Goal: Transaction & Acquisition: Purchase product/service

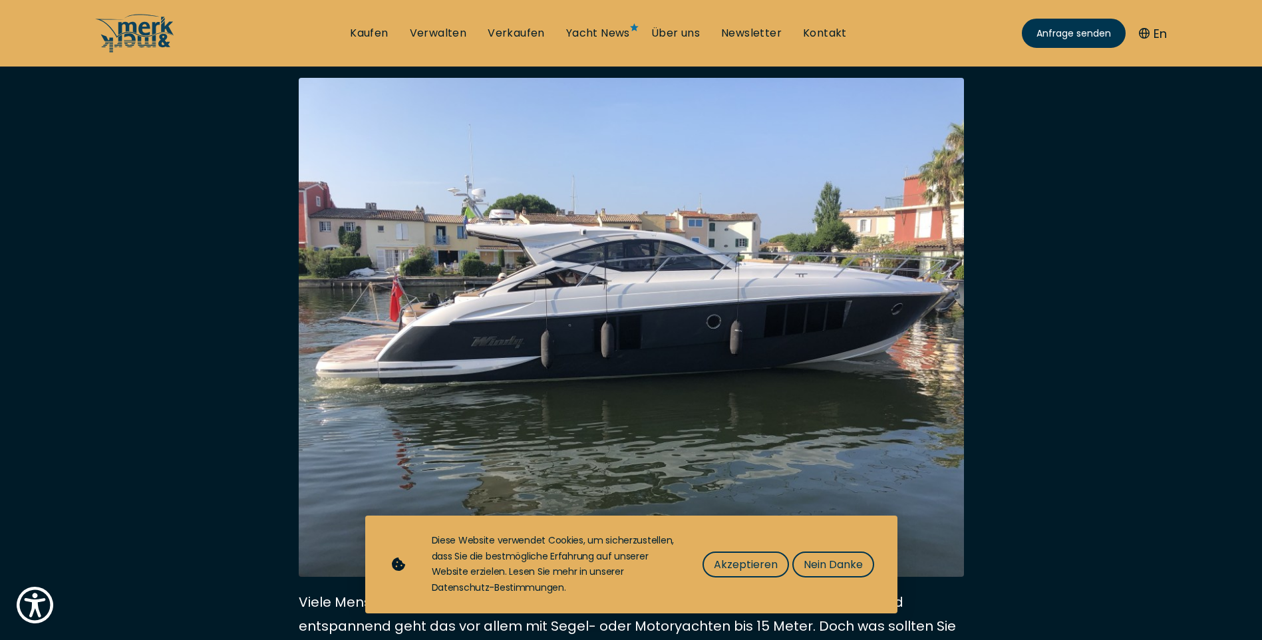
scroll to position [266, 0]
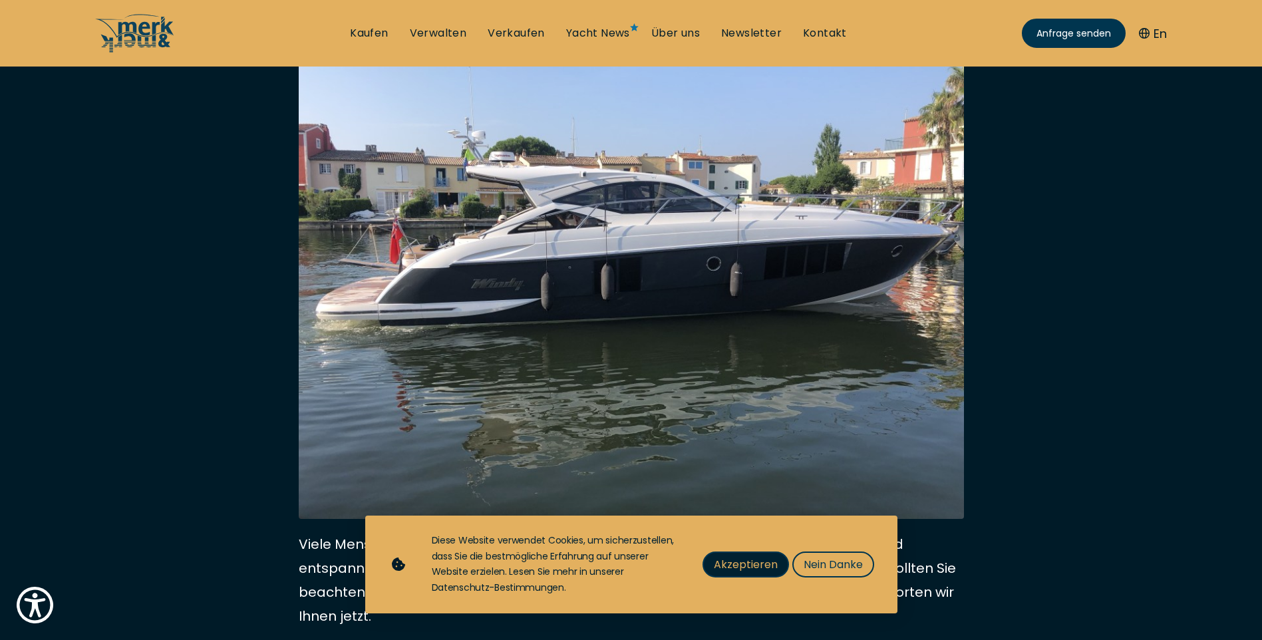
click at [741, 566] on span "Akzeptieren" at bounding box center [746, 564] width 64 height 17
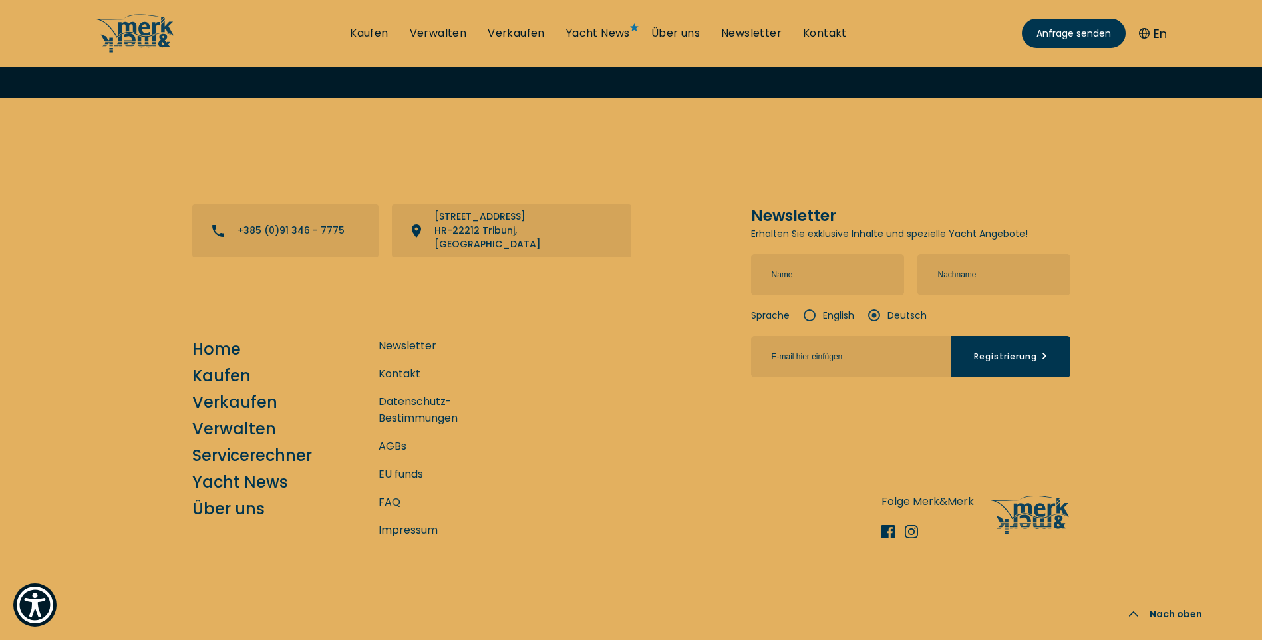
scroll to position [3534, 0]
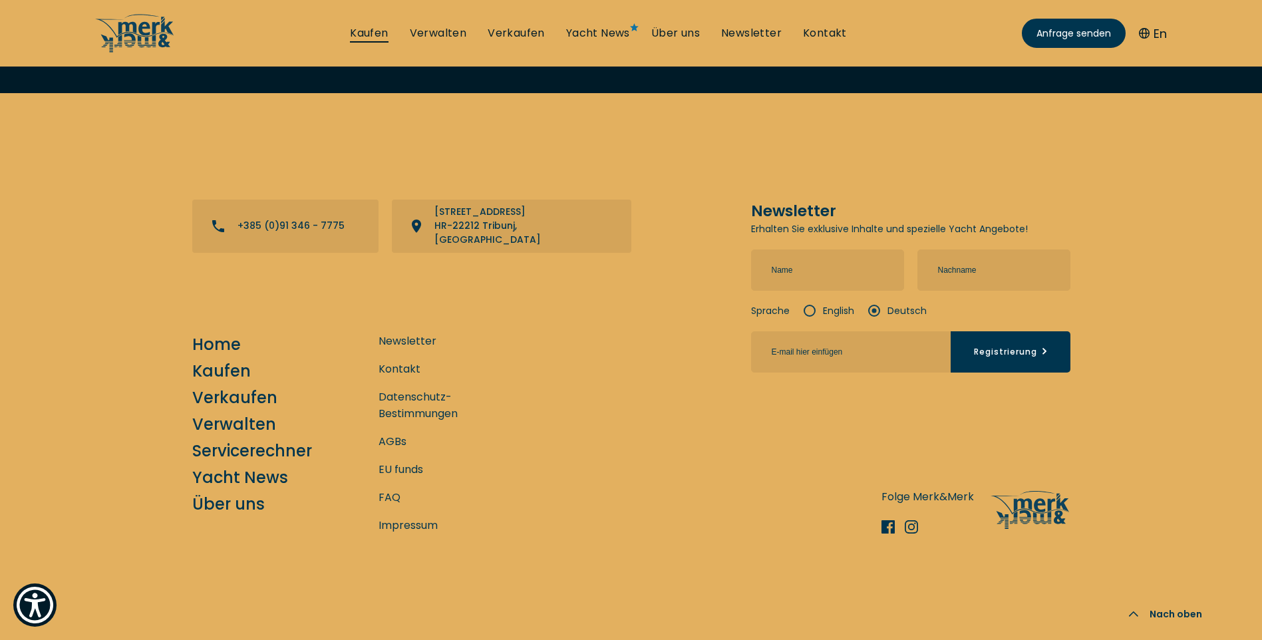
click at [382, 32] on link "Kaufen" at bounding box center [369, 33] width 38 height 15
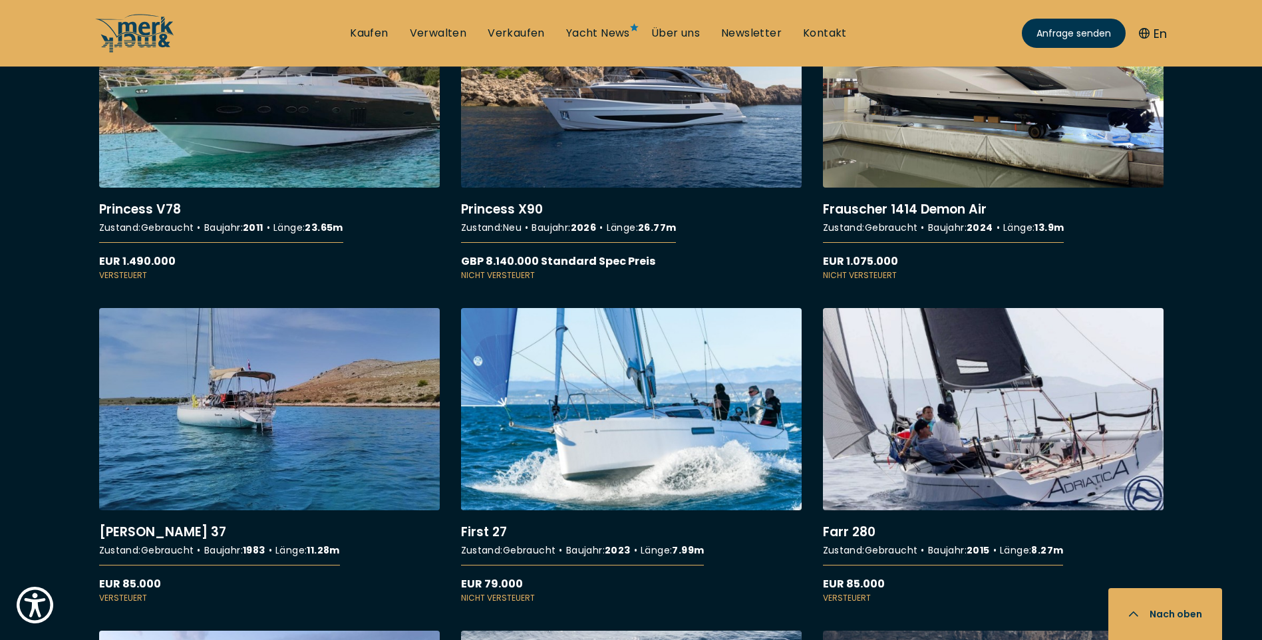
scroll to position [2528, 0]
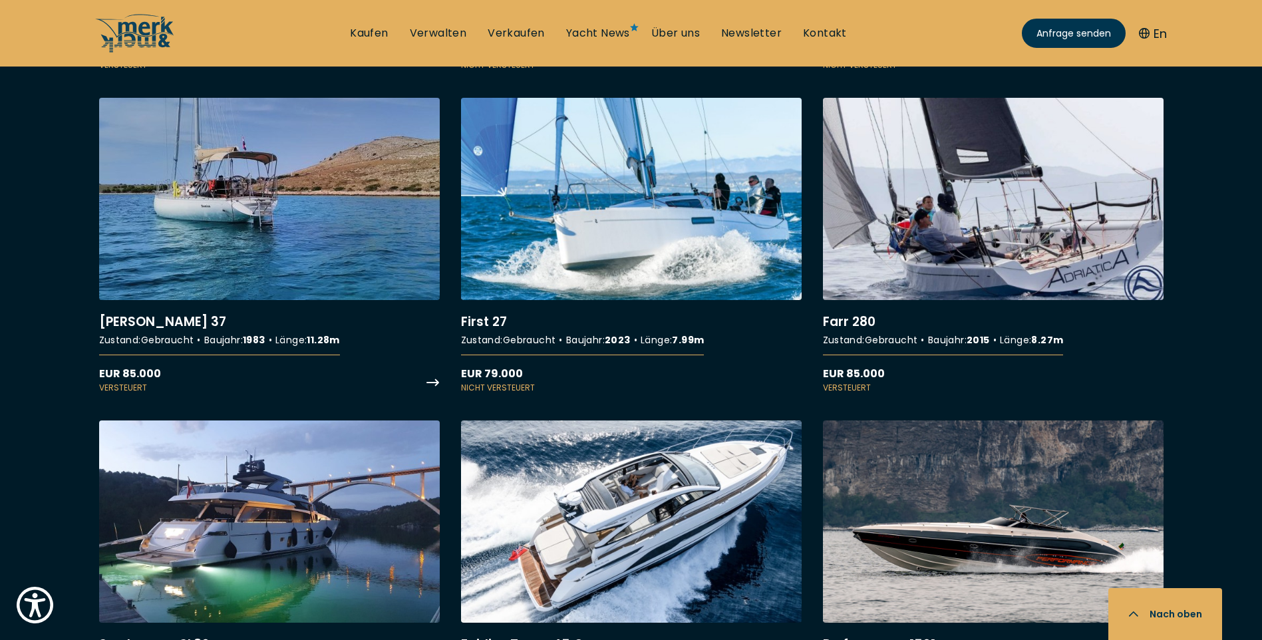
click at [257, 169] on link "More details about [PERSON_NAME] 37" at bounding box center [269, 246] width 341 height 296
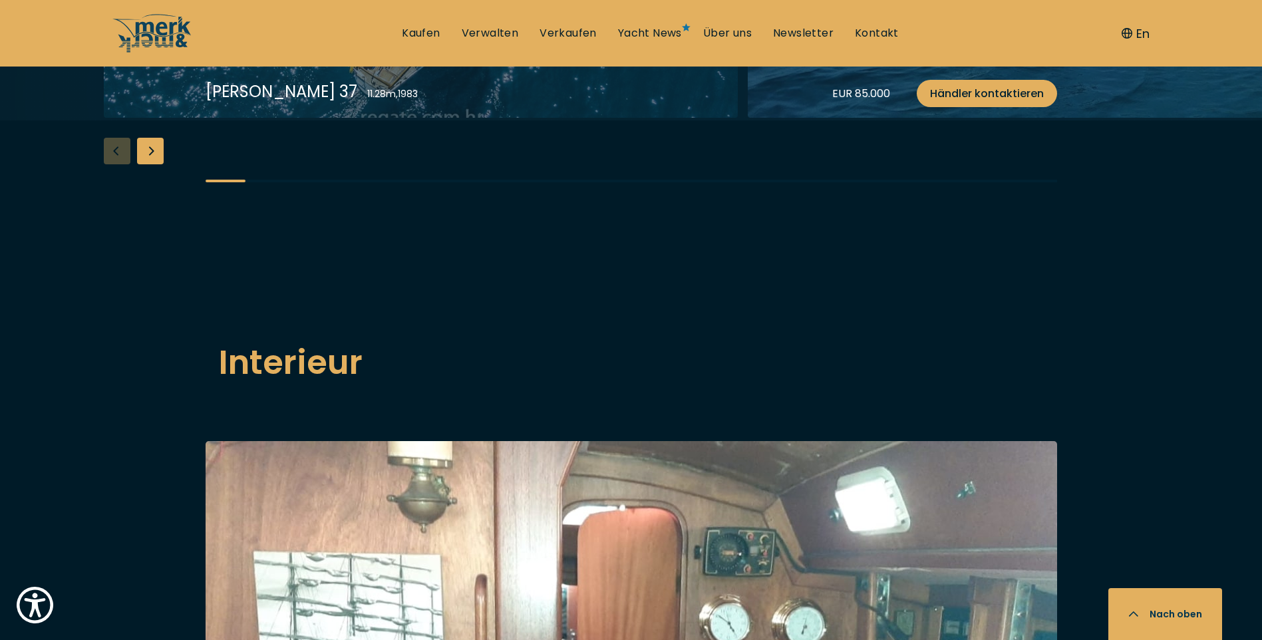
scroll to position [1929, 0]
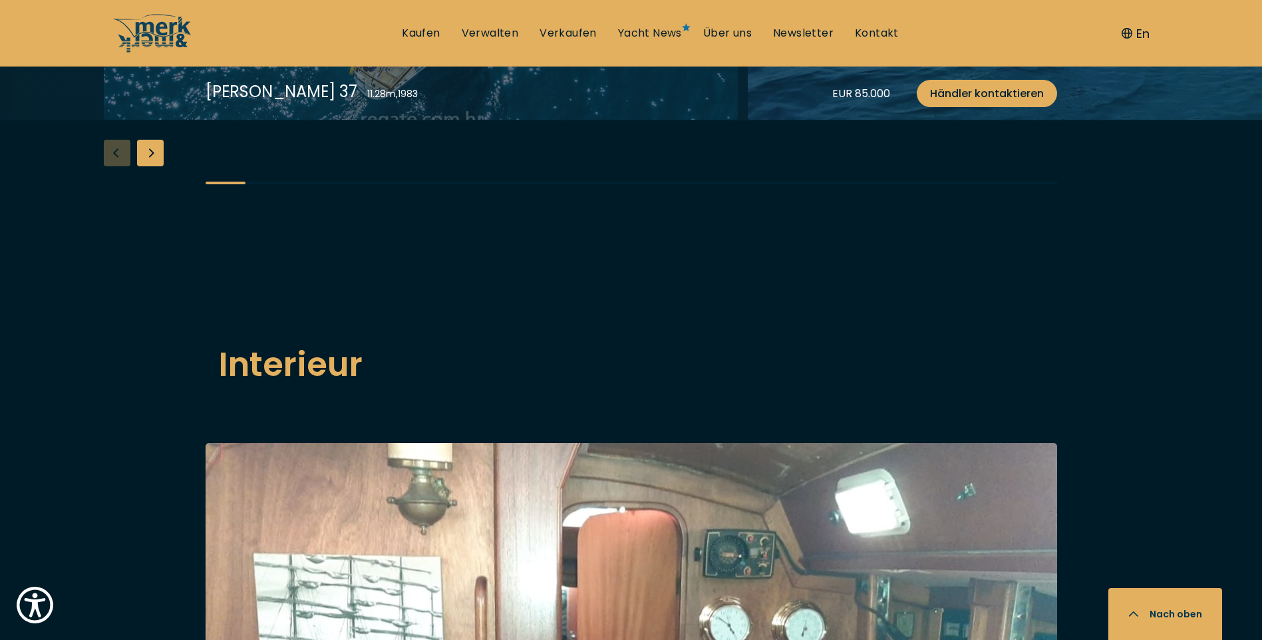
click at [157, 166] on div "Next slide" at bounding box center [150, 153] width 27 height 27
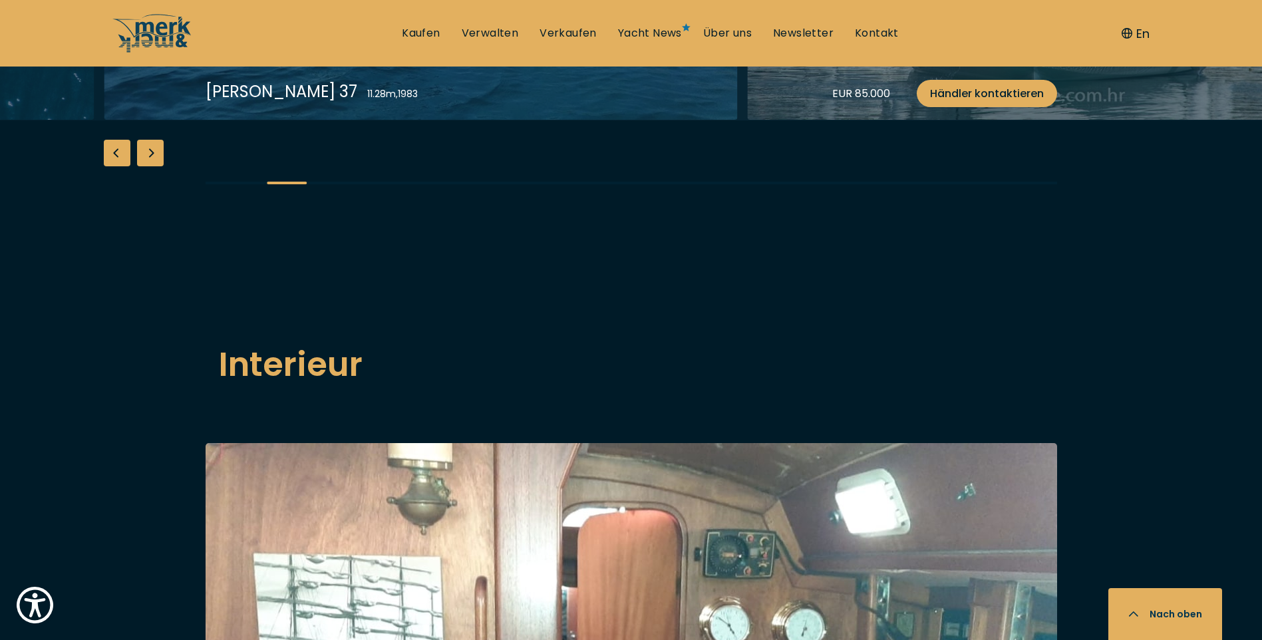
click at [157, 166] on div "Next slide" at bounding box center [150, 153] width 27 height 27
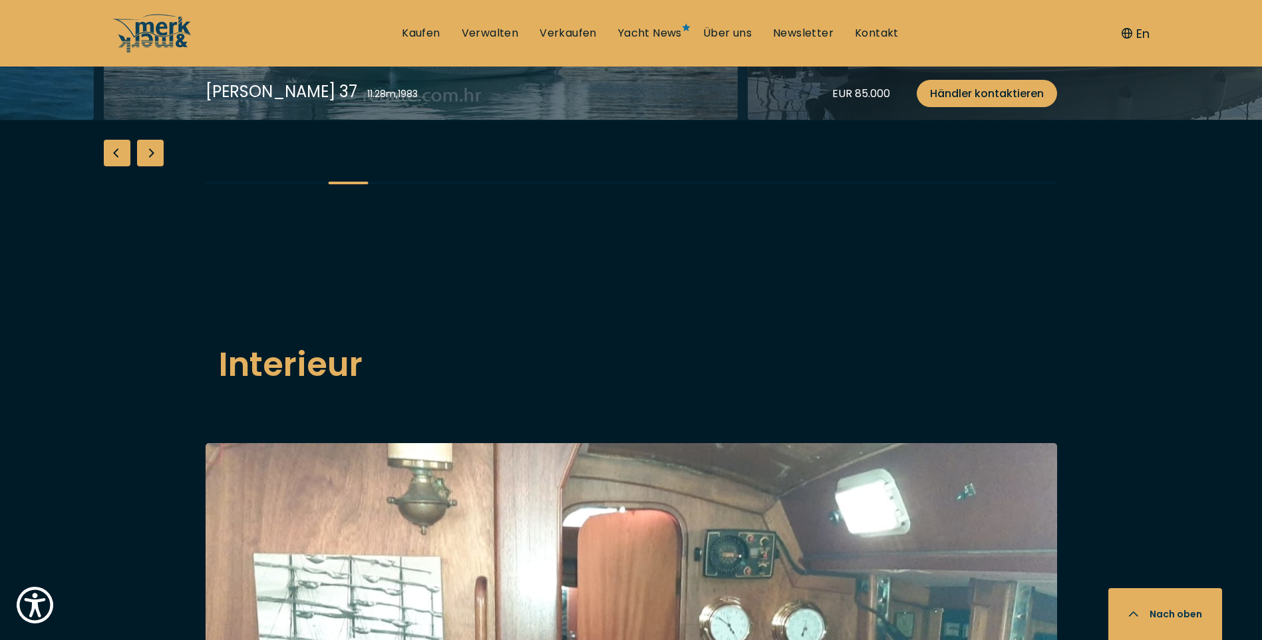
click at [157, 166] on div "Next slide" at bounding box center [150, 153] width 27 height 27
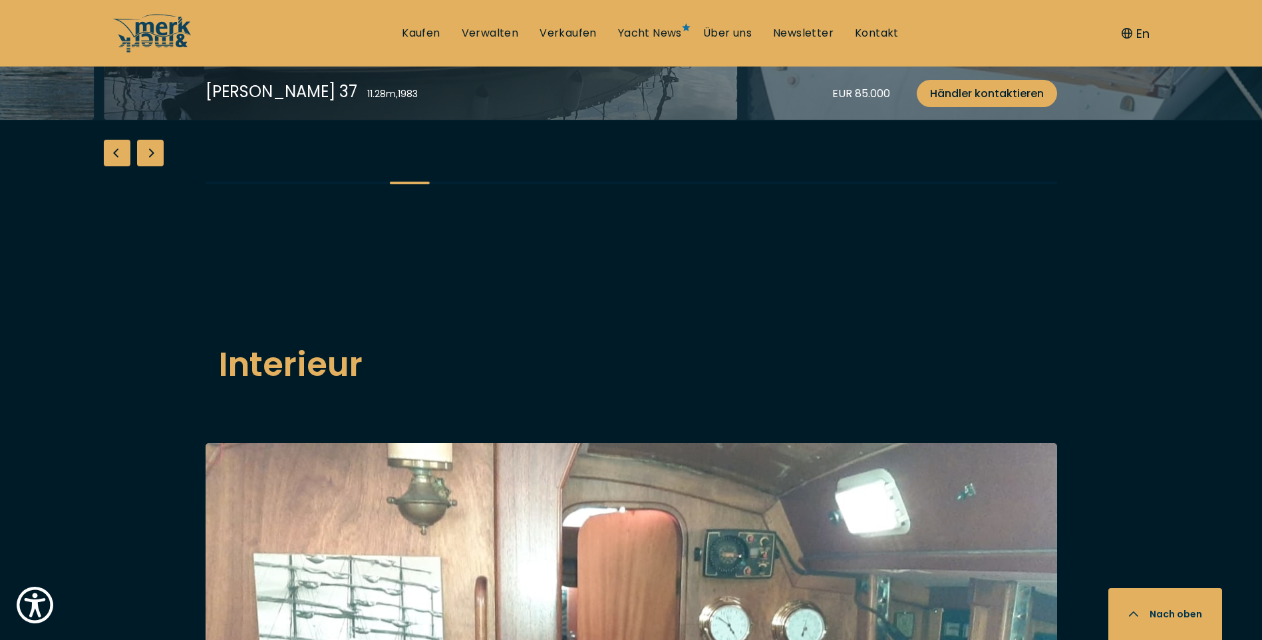
click at [157, 166] on div "Next slide" at bounding box center [150, 153] width 27 height 27
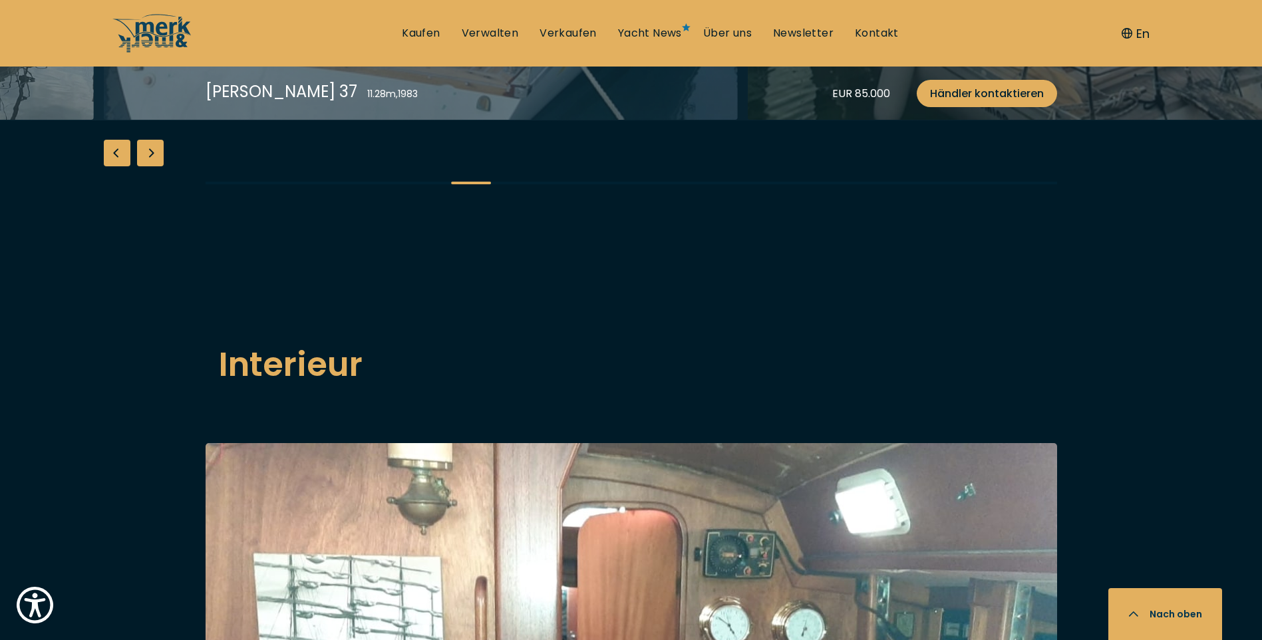
click at [157, 166] on div "Next slide" at bounding box center [150, 153] width 27 height 27
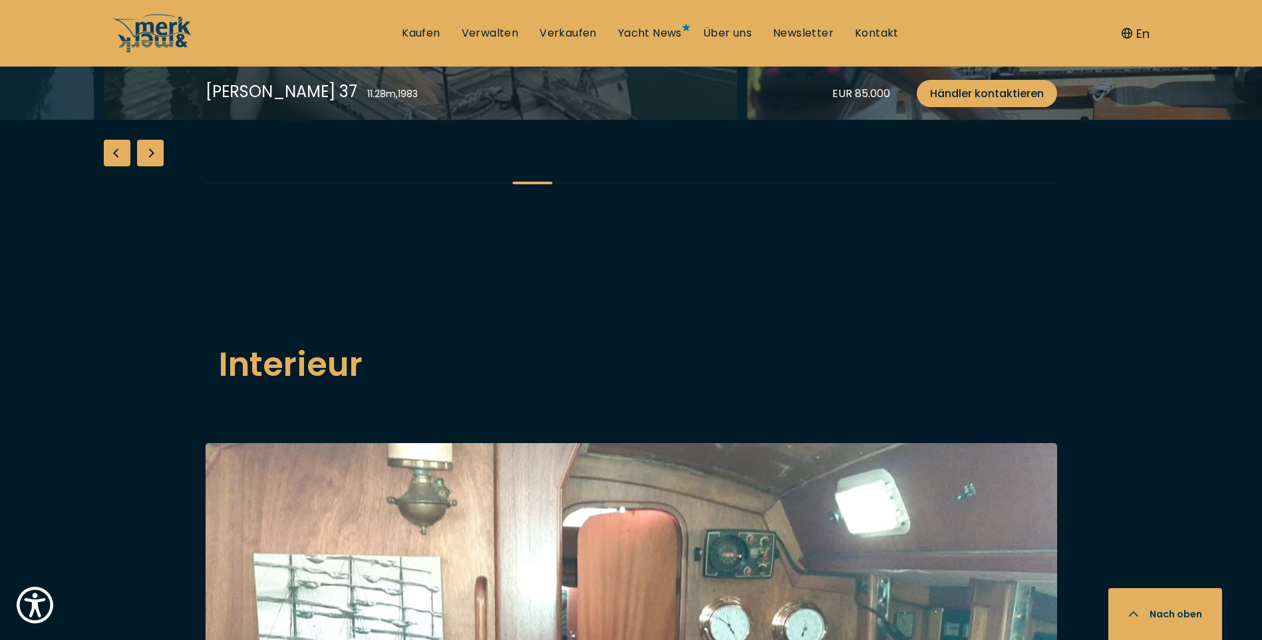
click at [157, 166] on div "Next slide" at bounding box center [150, 153] width 27 height 27
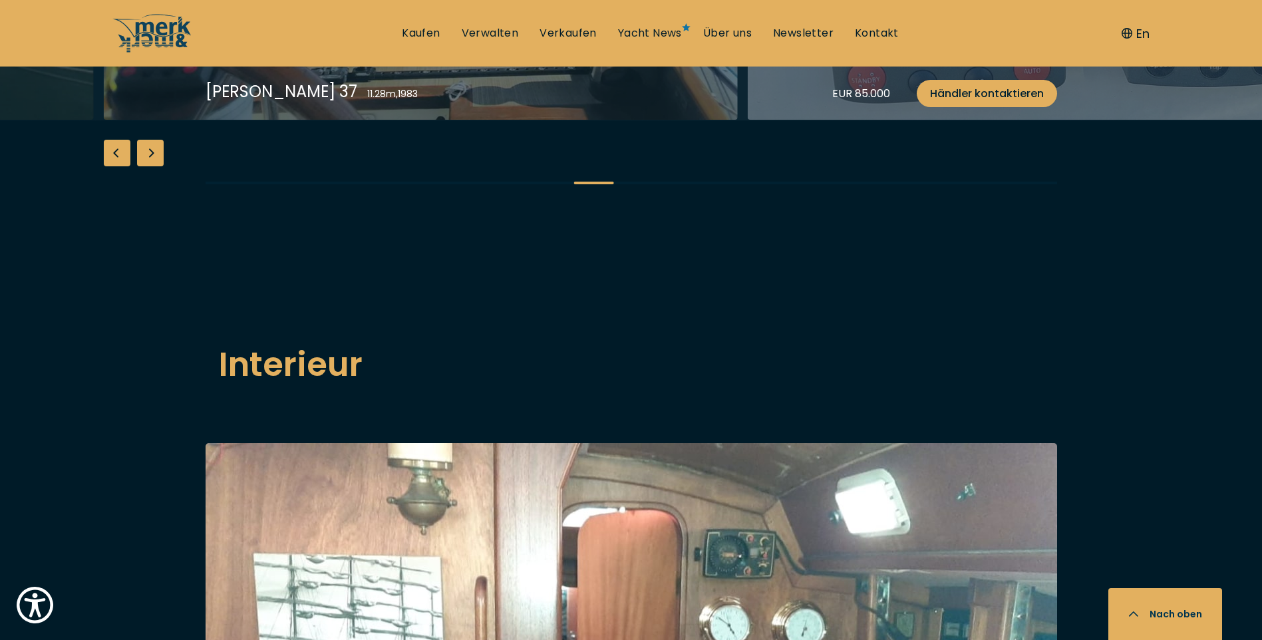
click at [157, 166] on div "Next slide" at bounding box center [150, 153] width 27 height 27
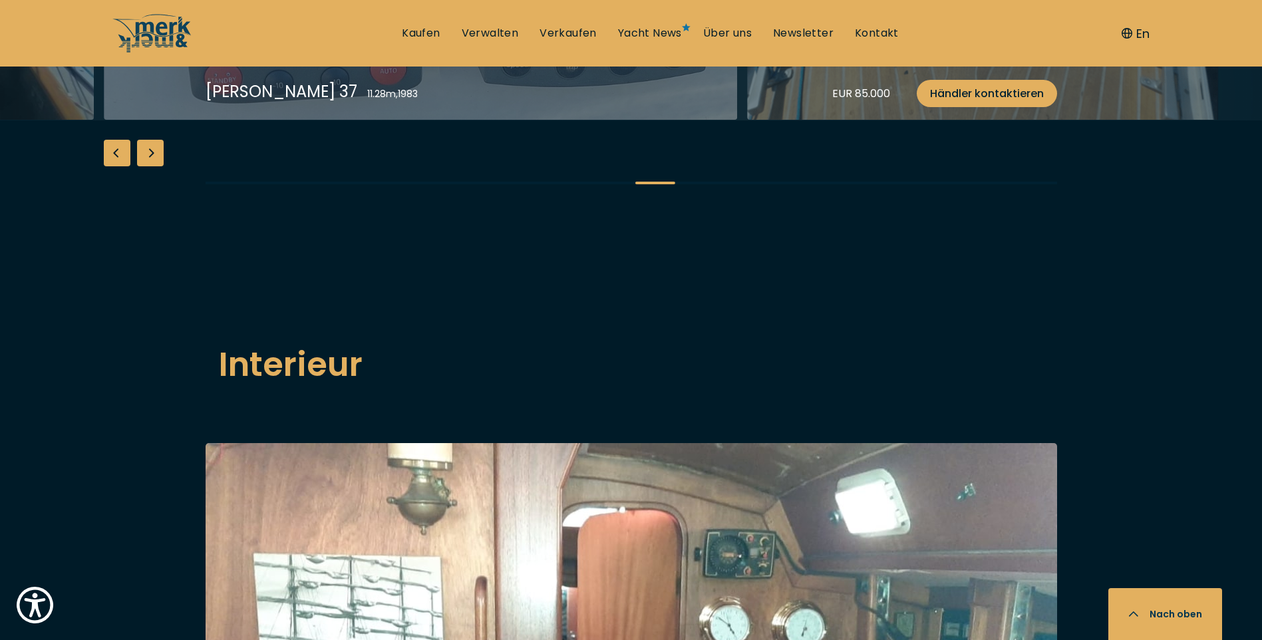
click at [157, 166] on div "Next slide" at bounding box center [150, 153] width 27 height 27
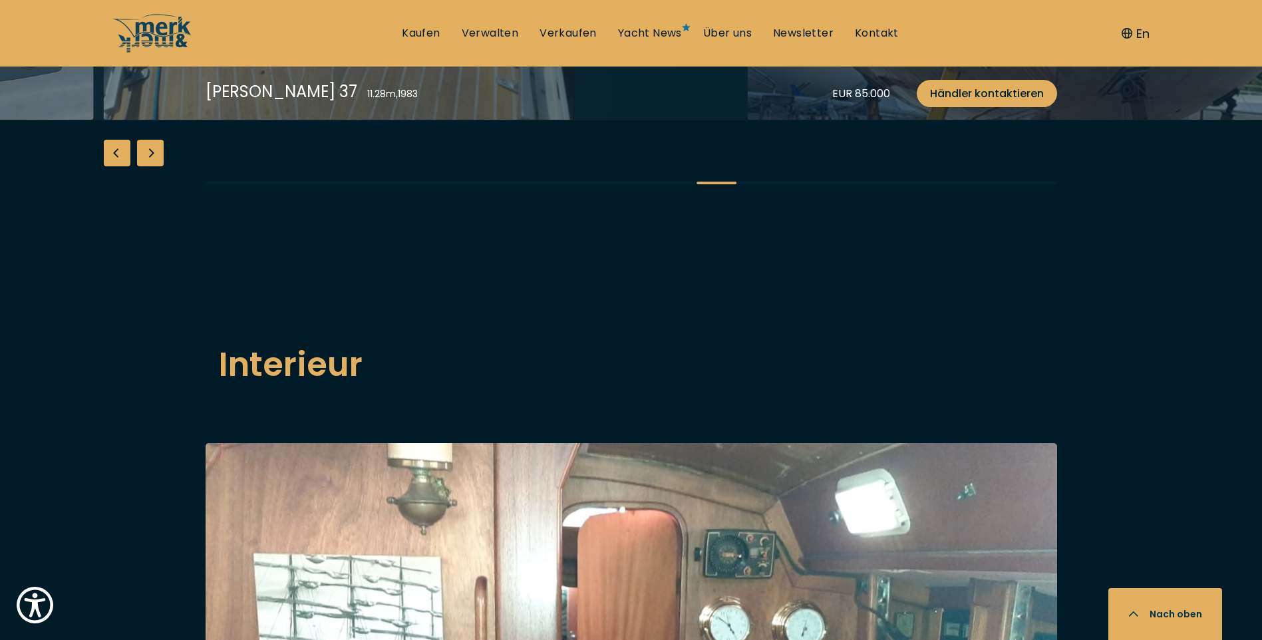
click at [157, 166] on div "Next slide" at bounding box center [150, 153] width 27 height 27
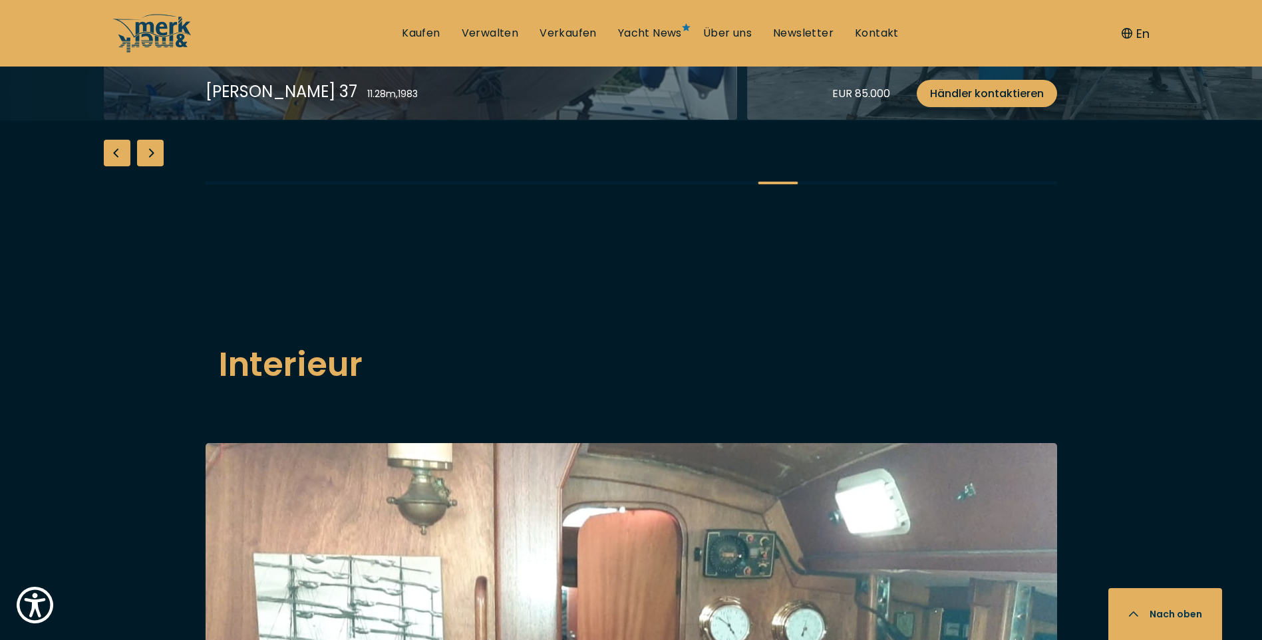
click at [157, 166] on div "Next slide" at bounding box center [150, 153] width 27 height 27
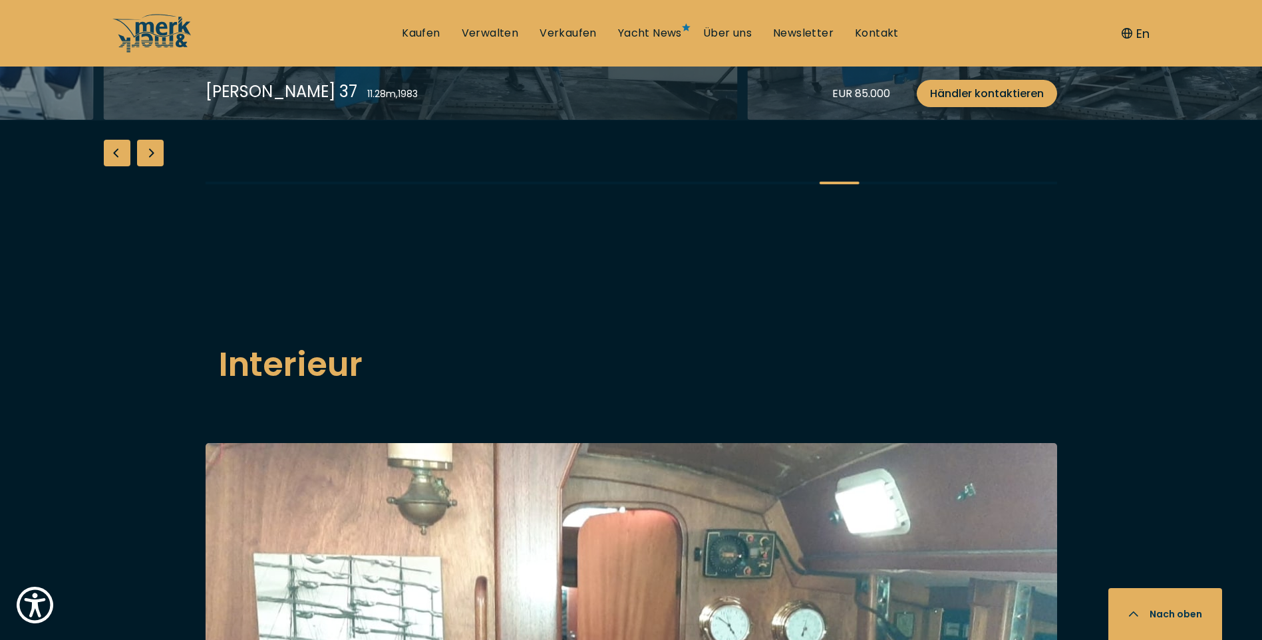
click at [157, 166] on div "Next slide" at bounding box center [150, 153] width 27 height 27
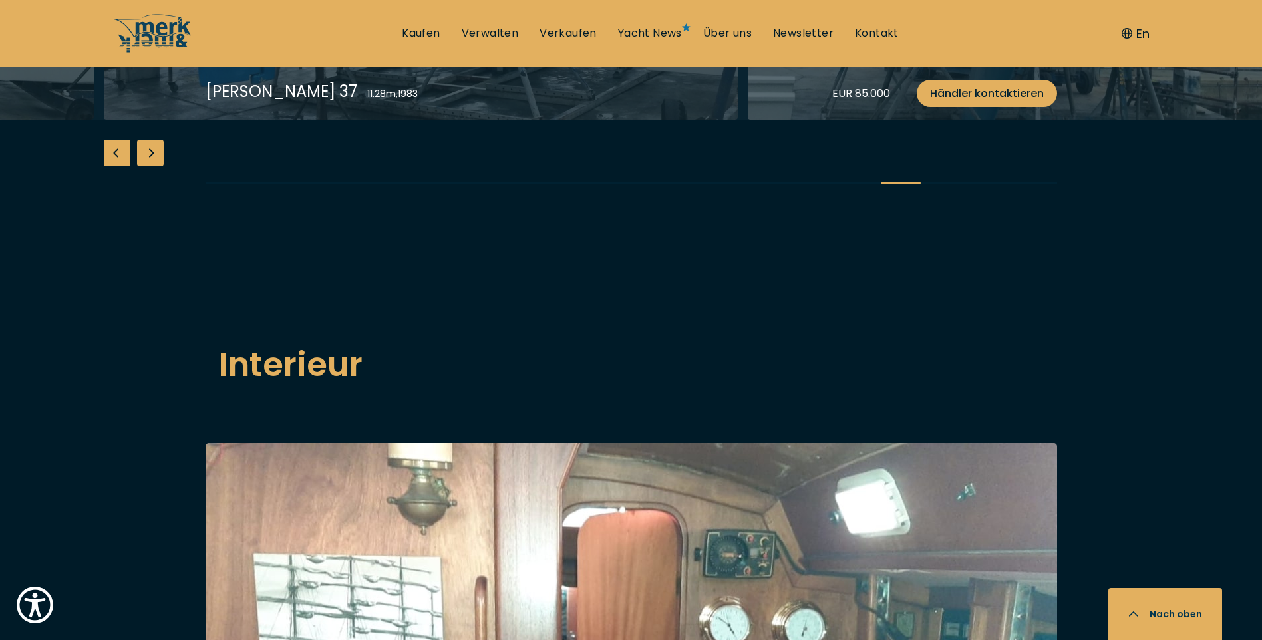
click at [157, 166] on div "Next slide" at bounding box center [150, 153] width 27 height 27
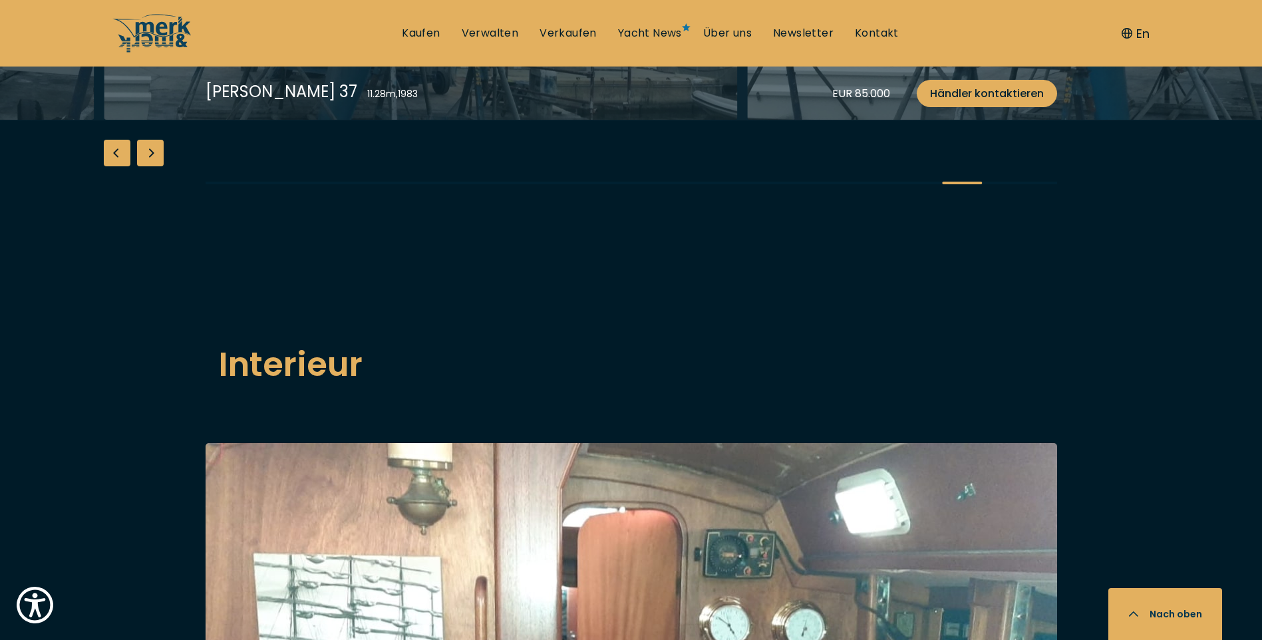
click at [157, 166] on div "Next slide" at bounding box center [150, 153] width 27 height 27
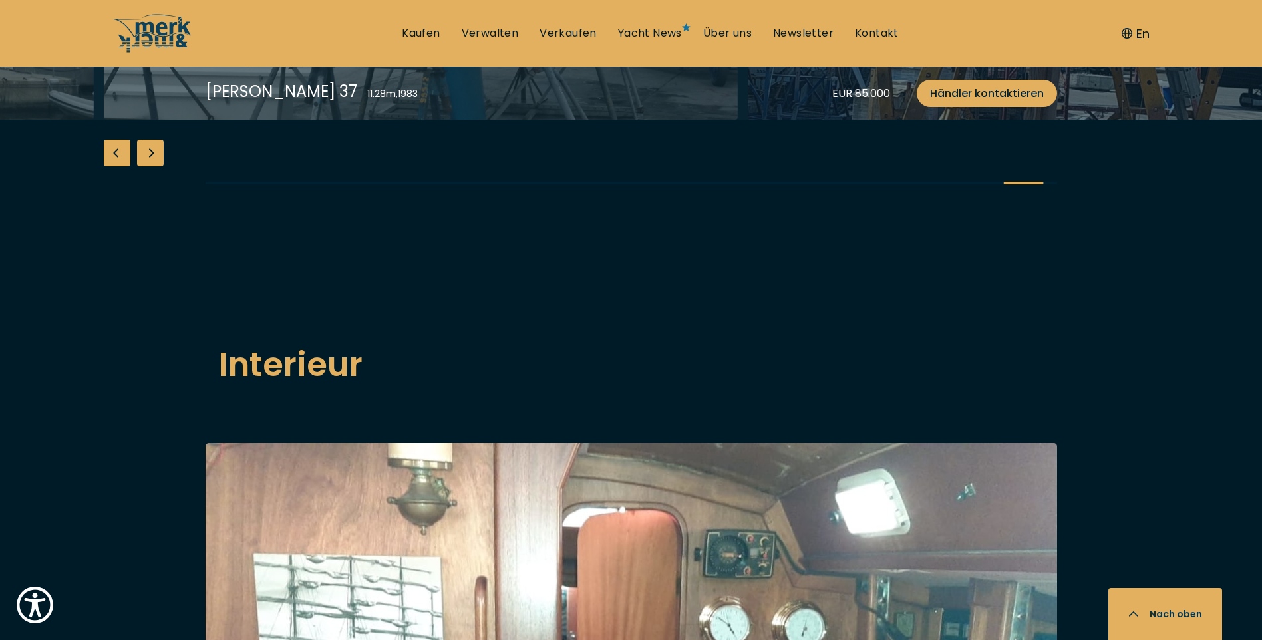
click at [157, 166] on div "Next slide" at bounding box center [150, 153] width 27 height 27
